Goal: Transaction & Acquisition: Purchase product/service

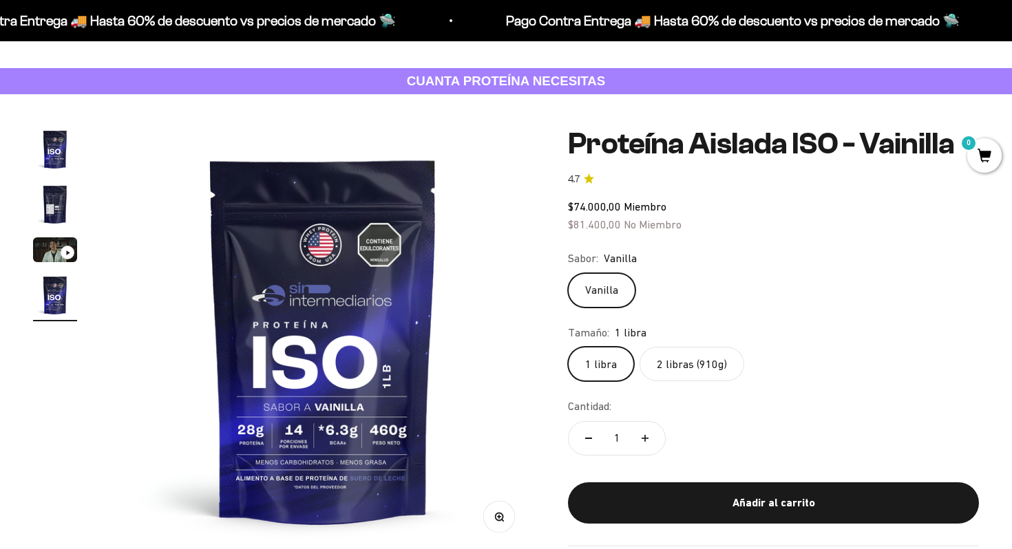
click at [668, 361] on label "2 libras (910g)" at bounding box center [692, 364] width 105 height 34
click at [568, 347] on input "2 libras (910g)" at bounding box center [567, 346] width 1 height 1
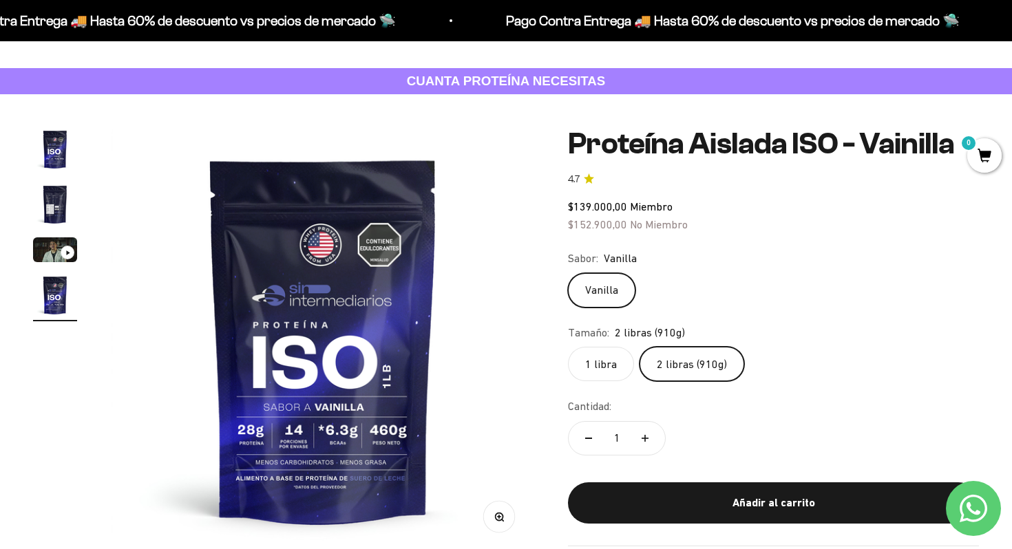
click at [621, 363] on label "1 libra" at bounding box center [601, 364] width 66 height 34
click at [568, 347] on input "1 libra" at bounding box center [567, 346] width 1 height 1
click at [675, 370] on label "2 libras (910g)" at bounding box center [692, 364] width 105 height 34
click at [568, 347] on input "2 libras (910g)" at bounding box center [567, 346] width 1 height 1
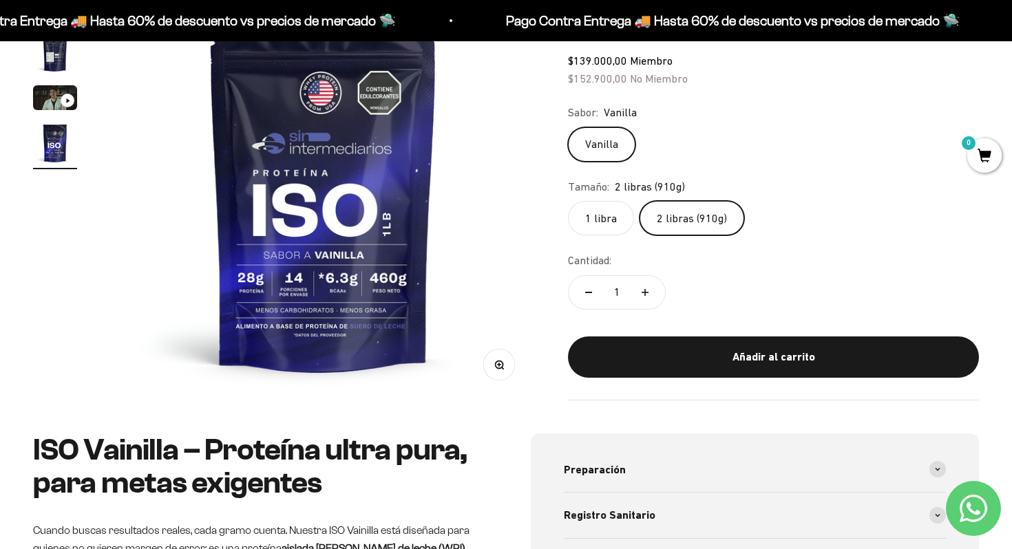
scroll to position [202, 0]
